Goal: Information Seeking & Learning: Learn about a topic

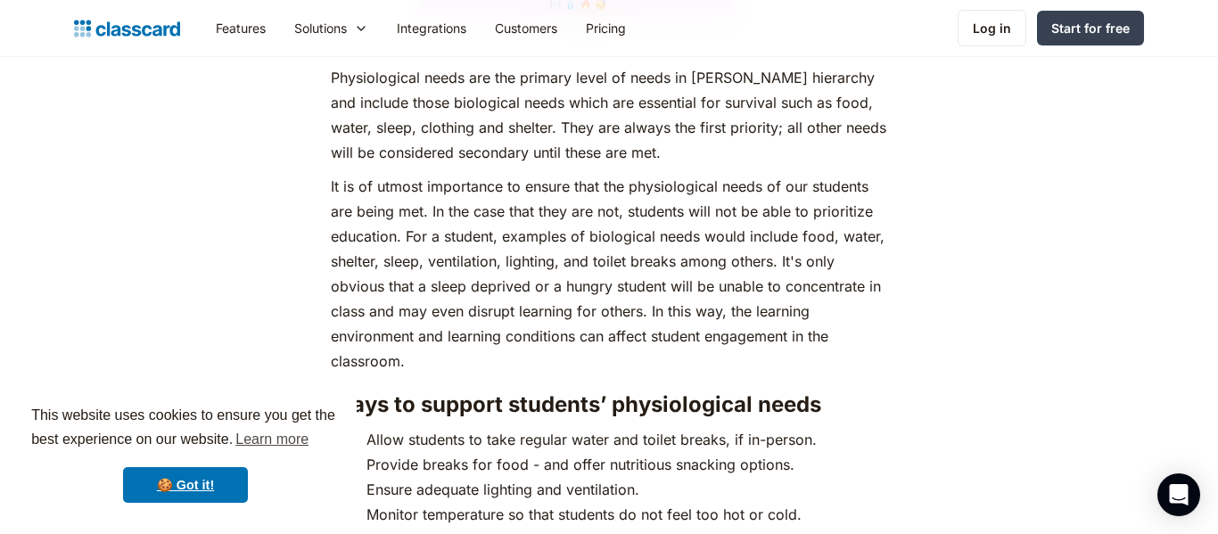
scroll to position [2511, 0]
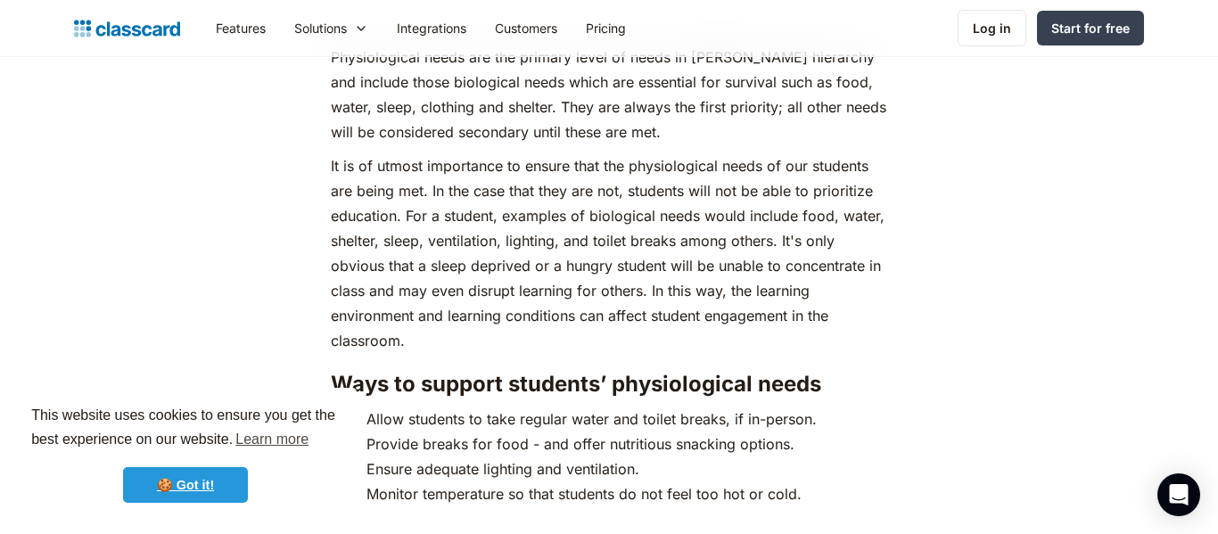
click at [211, 487] on link "🍪 Got it!" at bounding box center [185, 485] width 125 height 36
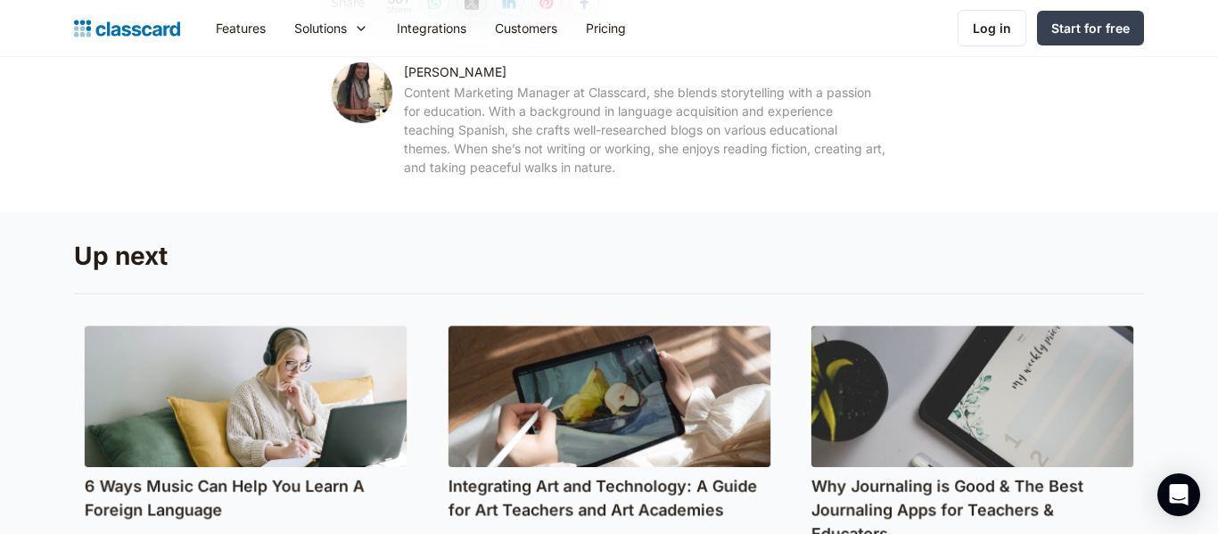
scroll to position [9238, 0]
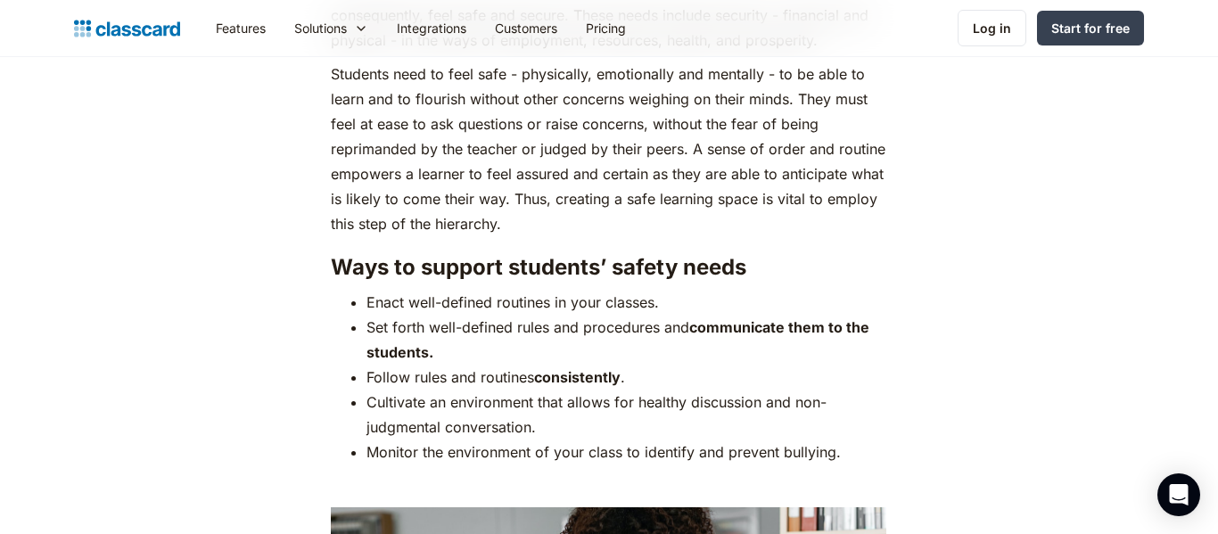
scroll to position [3481, 0]
